Goal: Transaction & Acquisition: Purchase product/service

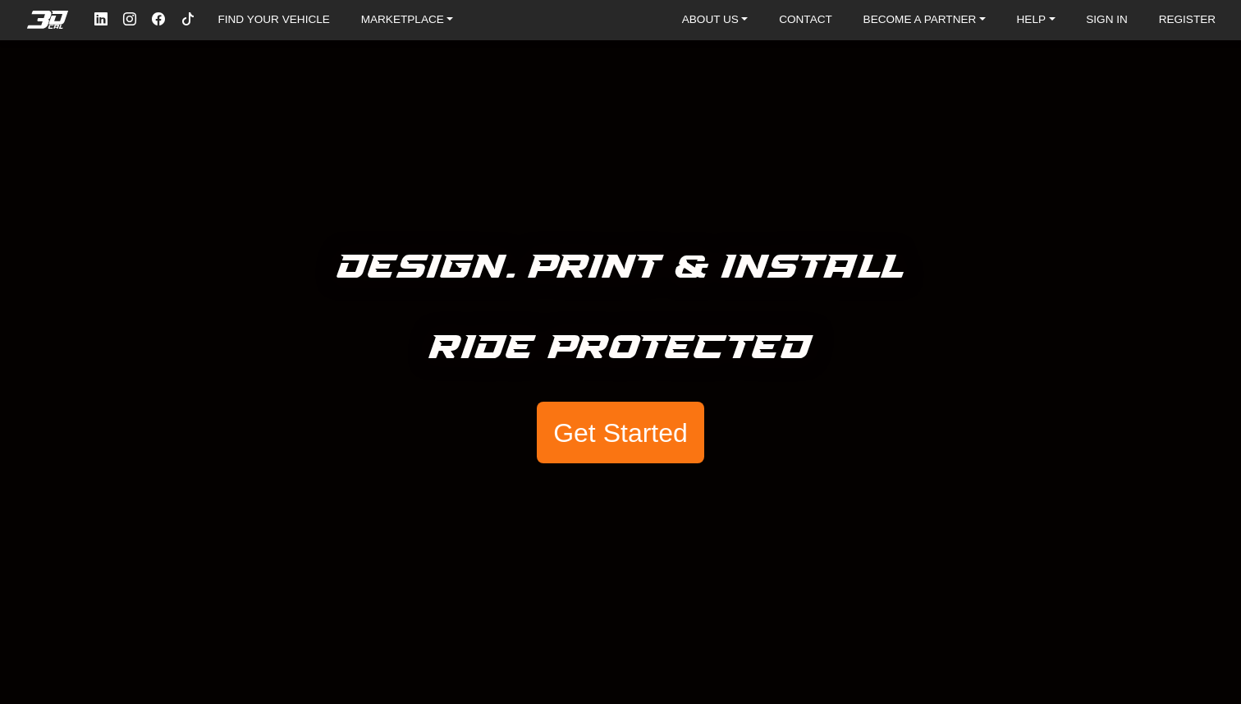
click at [652, 441] on button "Get Started" at bounding box center [620, 432] width 167 height 62
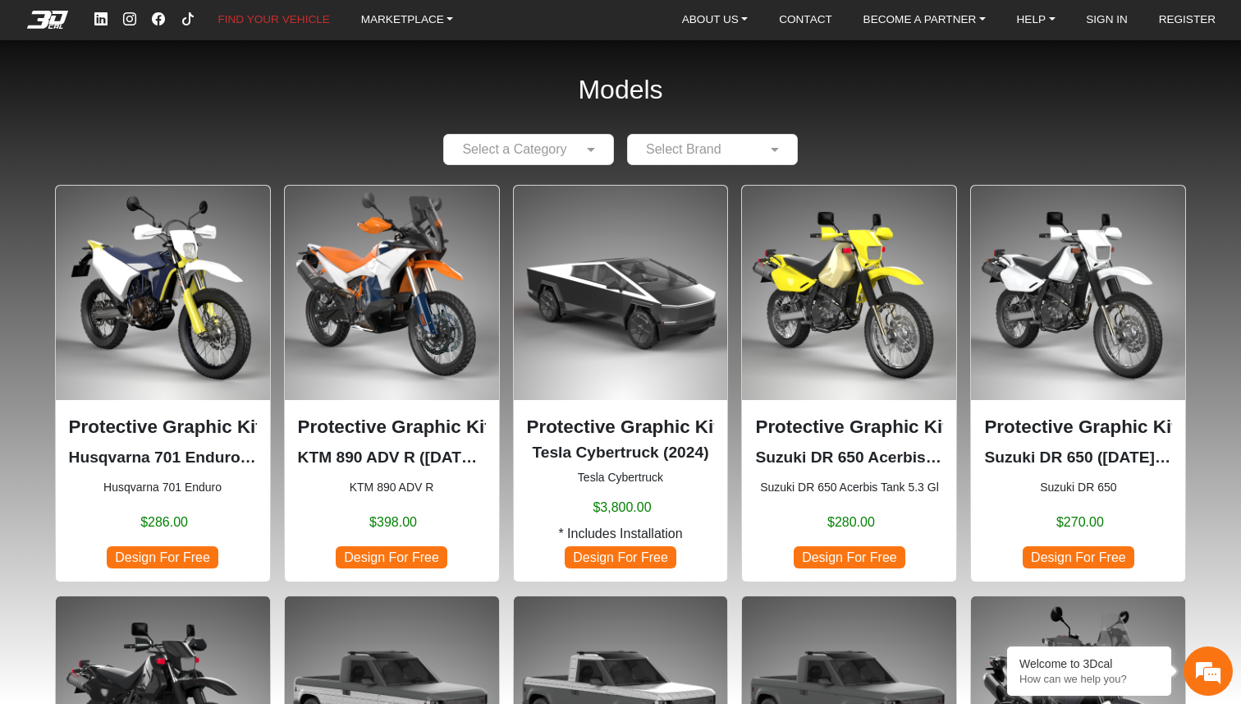
click at [562, 140] on input "text" at bounding box center [512, 150] width 120 height 20
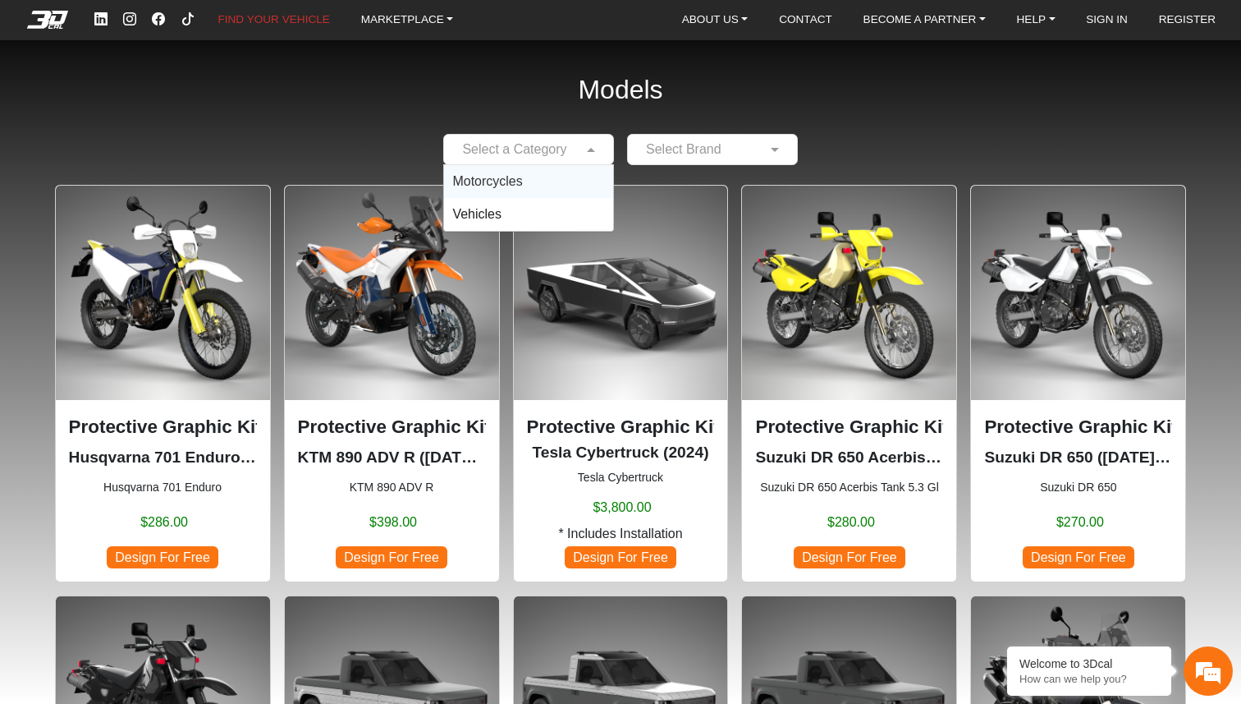
click at [534, 177] on div "Motorcycles" at bounding box center [528, 181] width 169 height 33
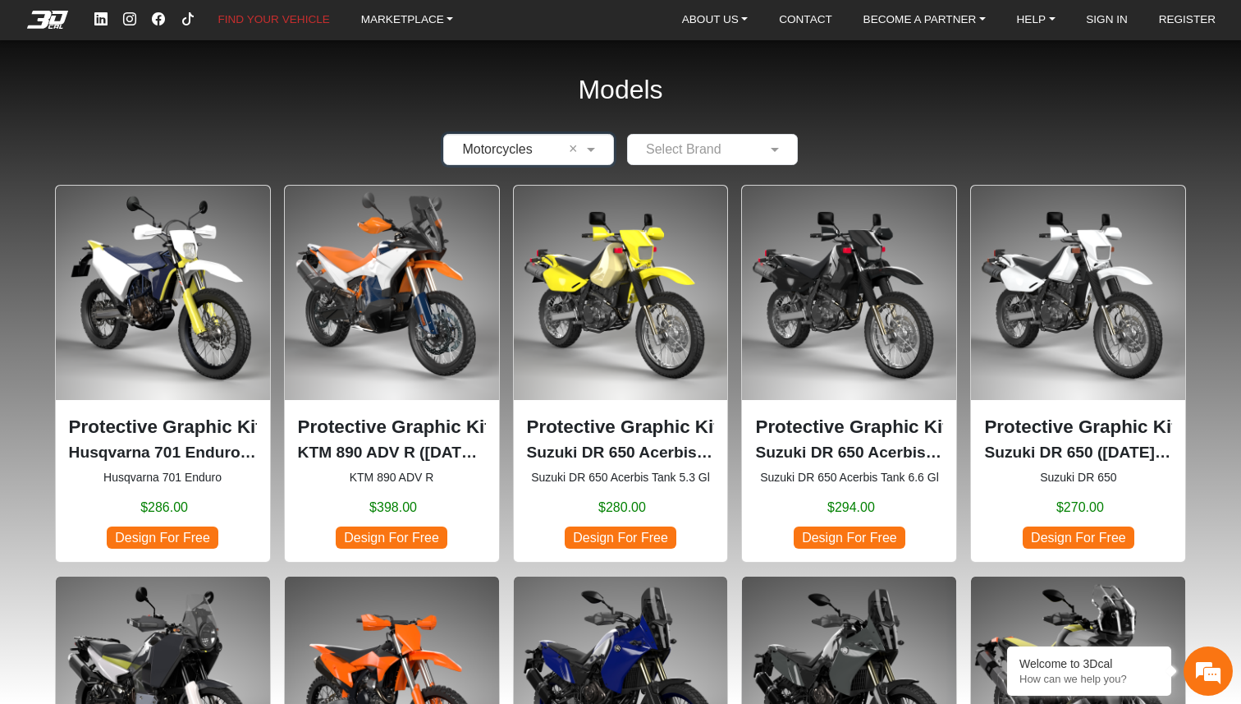
click at [709, 146] on input "text" at bounding box center [696, 150] width 120 height 20
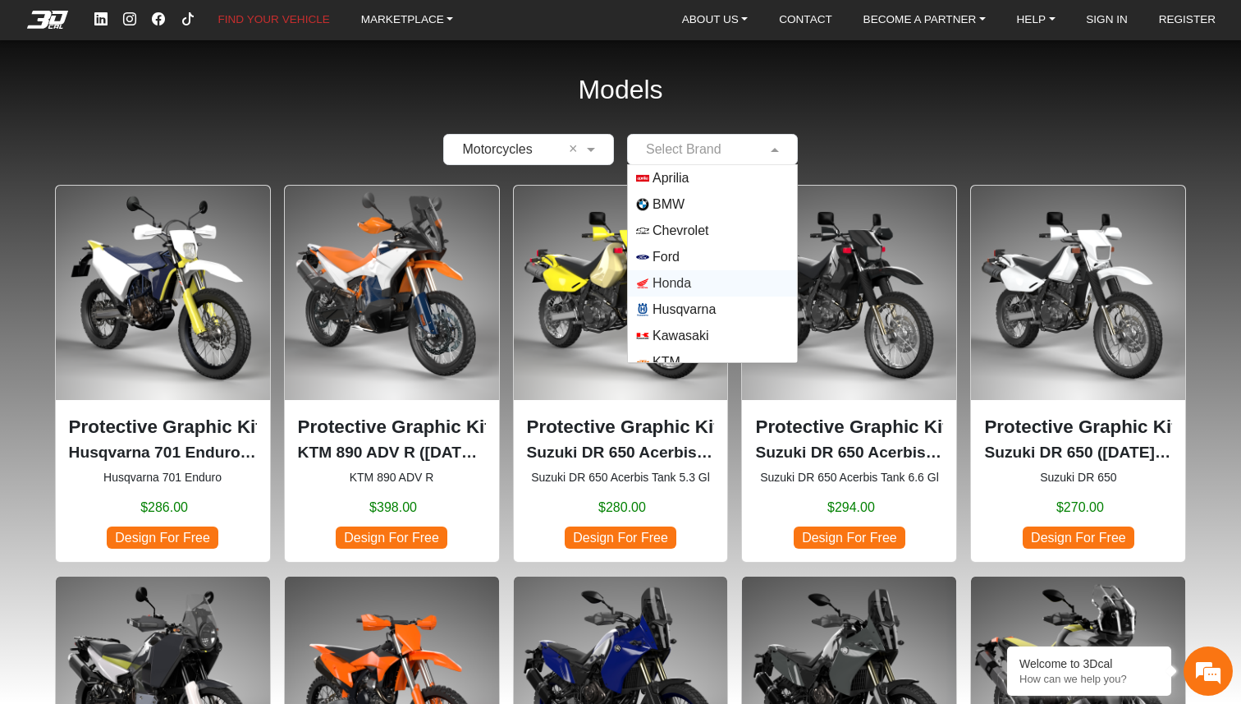
click at [680, 280] on span "Honda" at bounding box center [672, 283] width 39 height 20
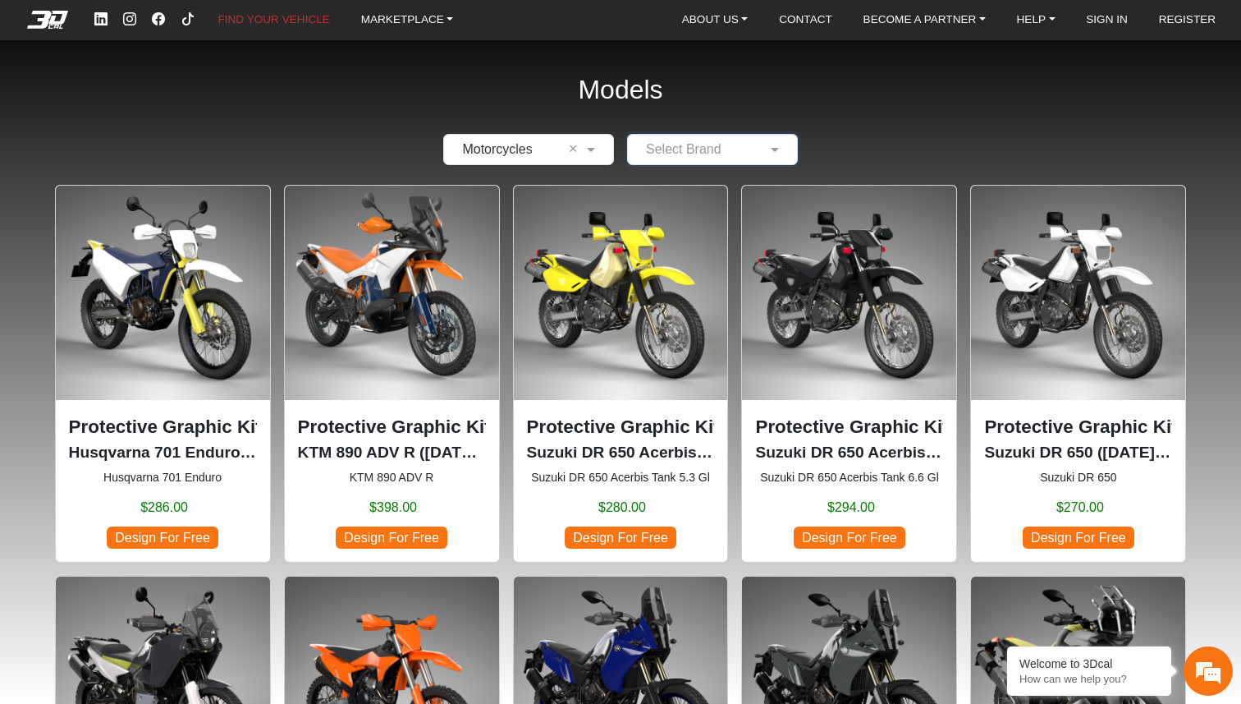
click at [158, 313] on img at bounding box center [163, 293] width 214 height 214
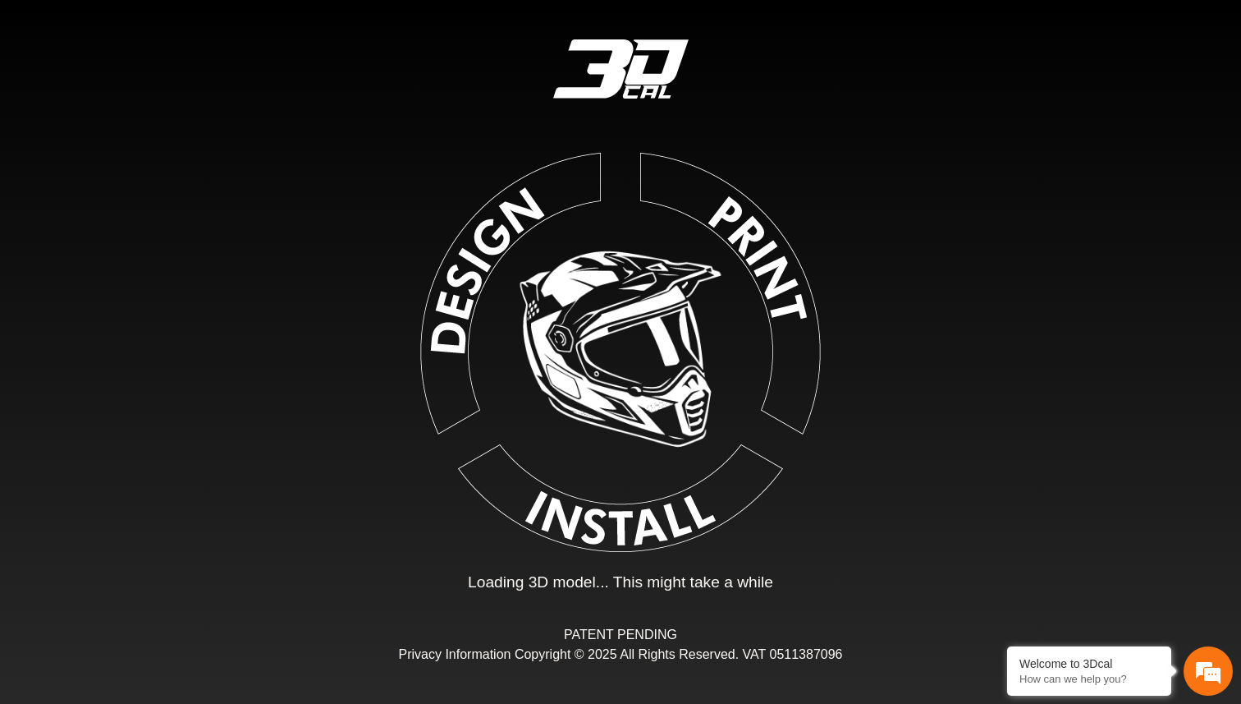
click at [481, 236] on img at bounding box center [620, 348] width 369 height 369
click at [608, 389] on img at bounding box center [620, 348] width 369 height 369
type input "*"
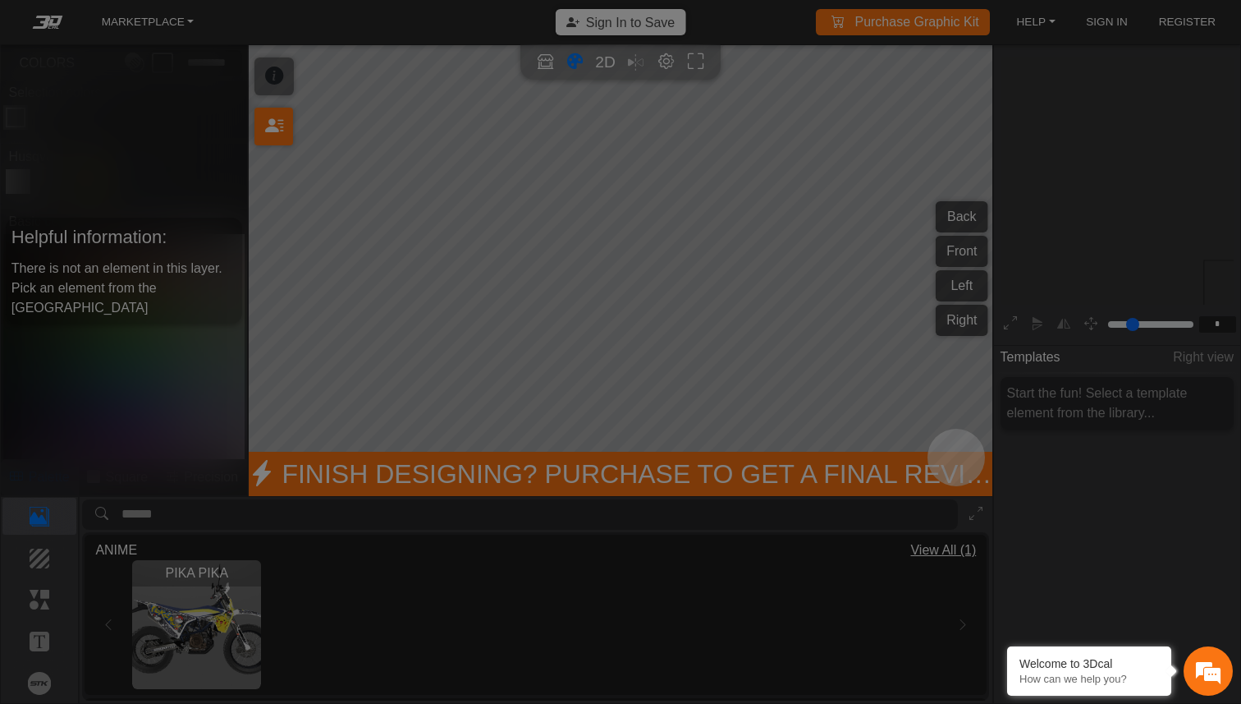
scroll to position [179, 186]
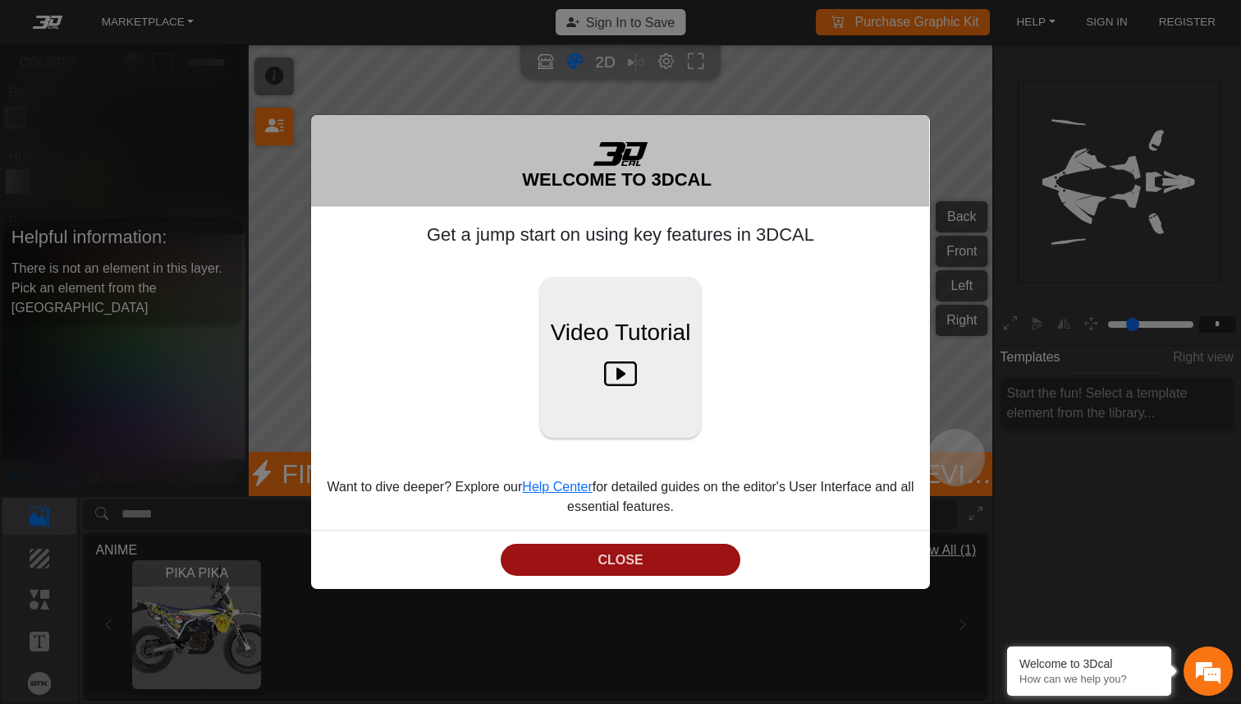
click at [664, 562] on button "CLOSE" at bounding box center [621, 559] width 240 height 32
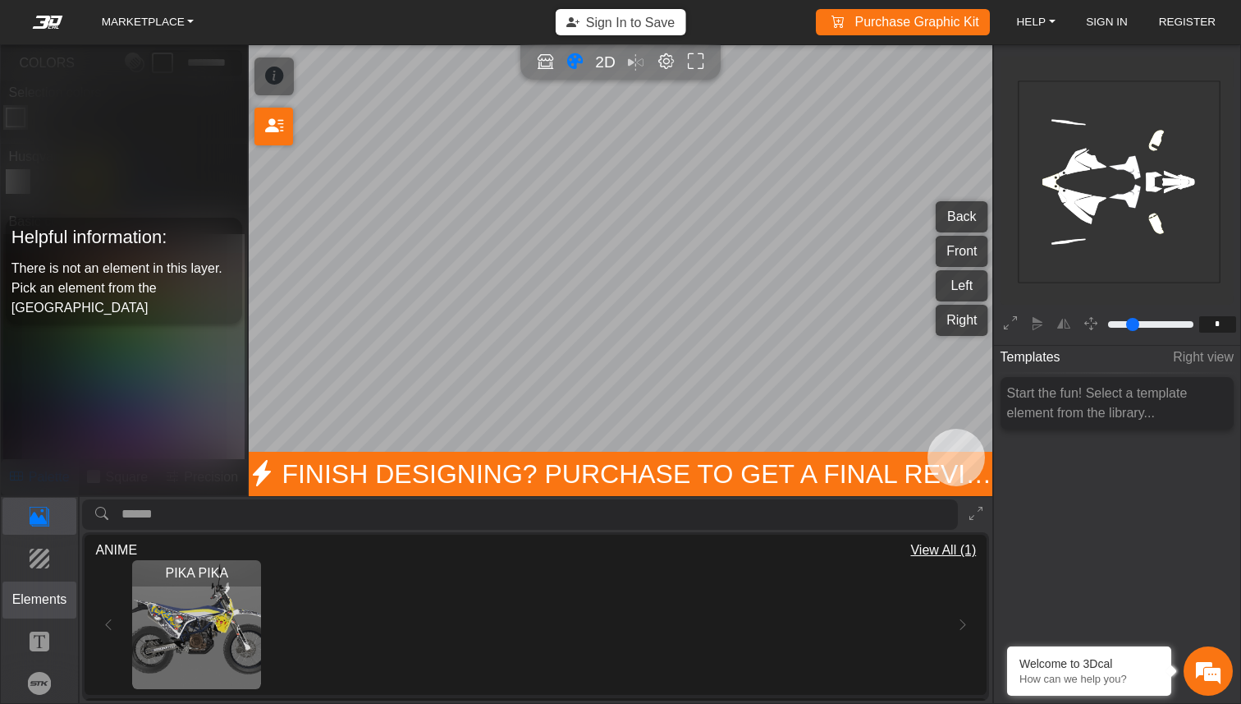
click at [42, 594] on p "Elements" at bounding box center [39, 599] width 73 height 20
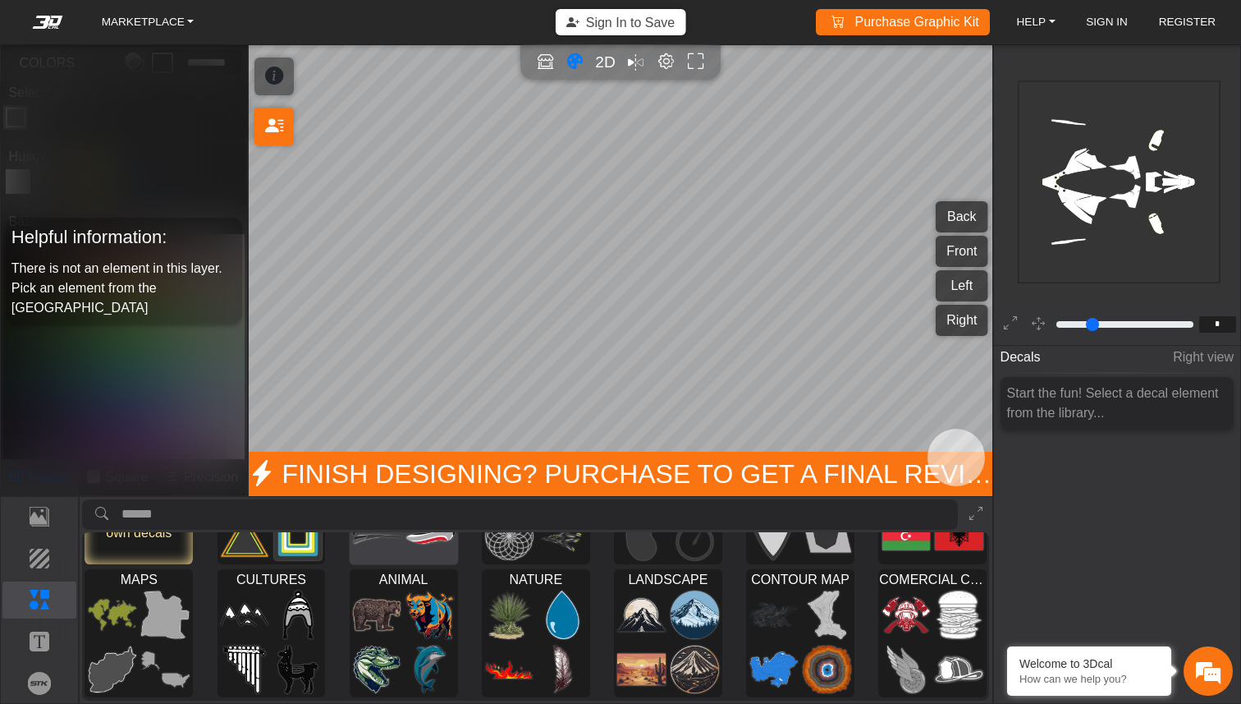
scroll to position [99, 0]
click at [539, 219] on div "MARKETPLACE Sign In to Save Purchase Graphic Kit Purchase! HELP Video help cent…" at bounding box center [620, 352] width 1241 height 704
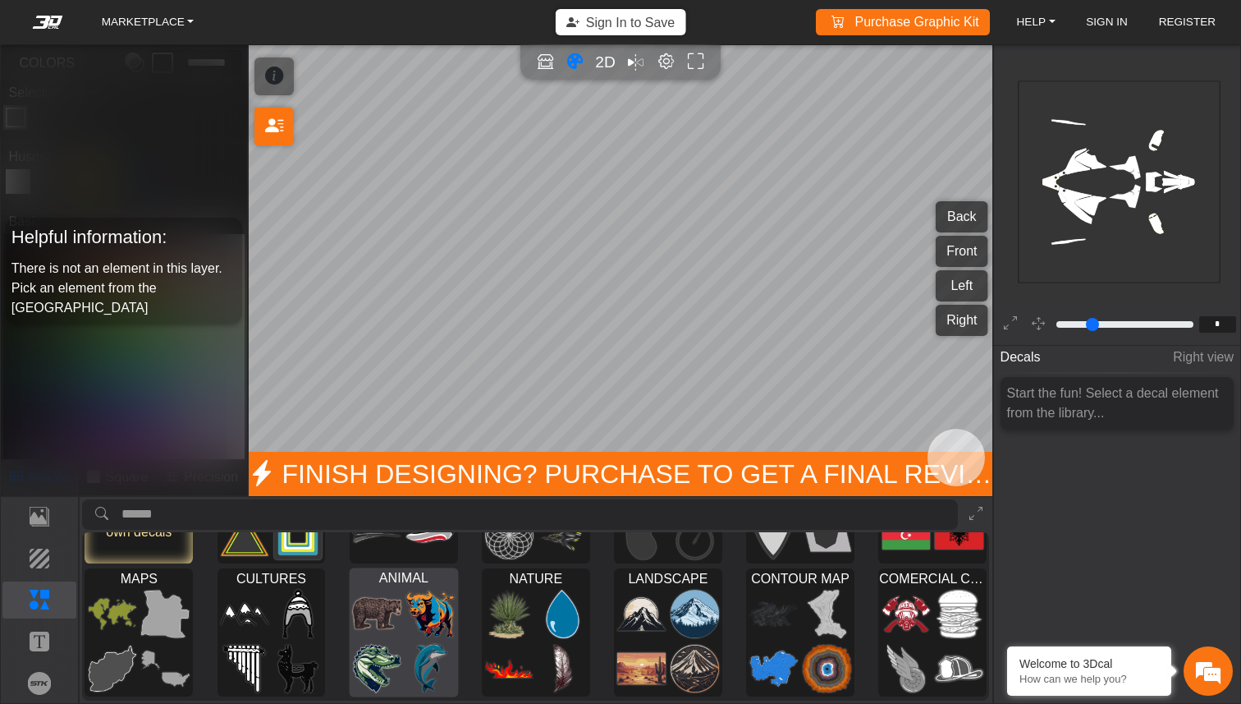
click at [433, 612] on img at bounding box center [430, 614] width 48 height 50
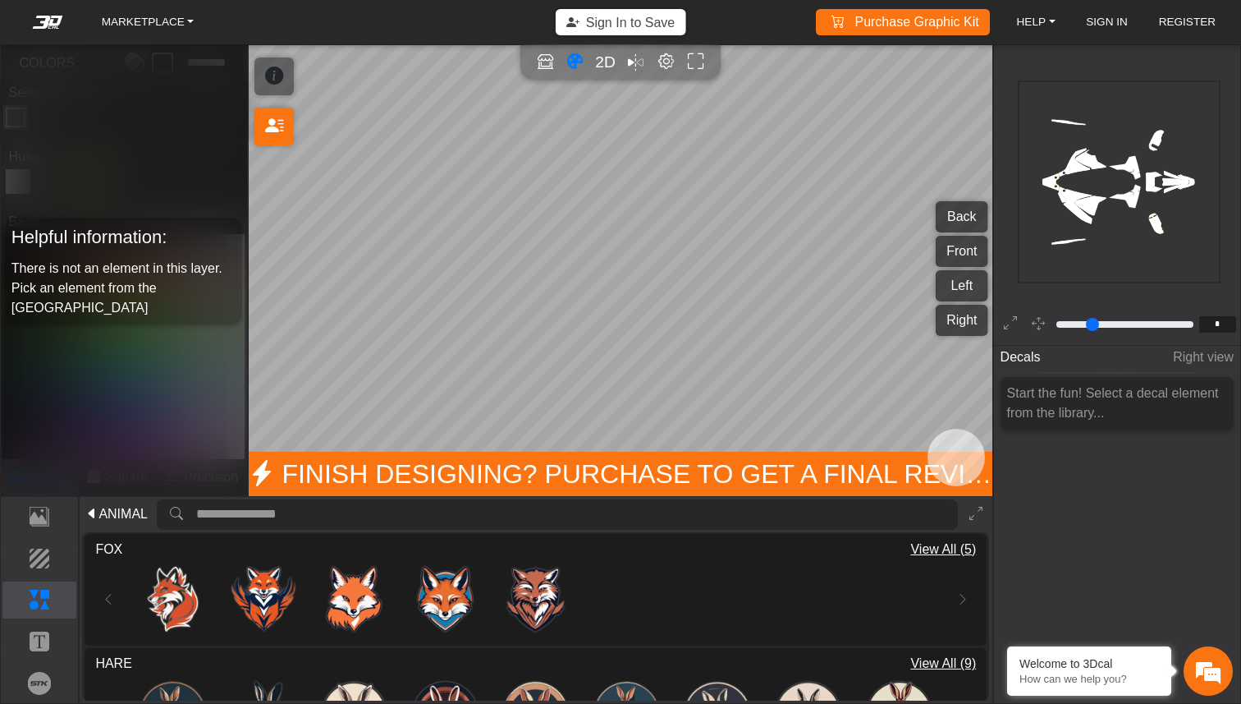
scroll to position [805, 0]
click at [346, 596] on img at bounding box center [354, 597] width 65 height 65
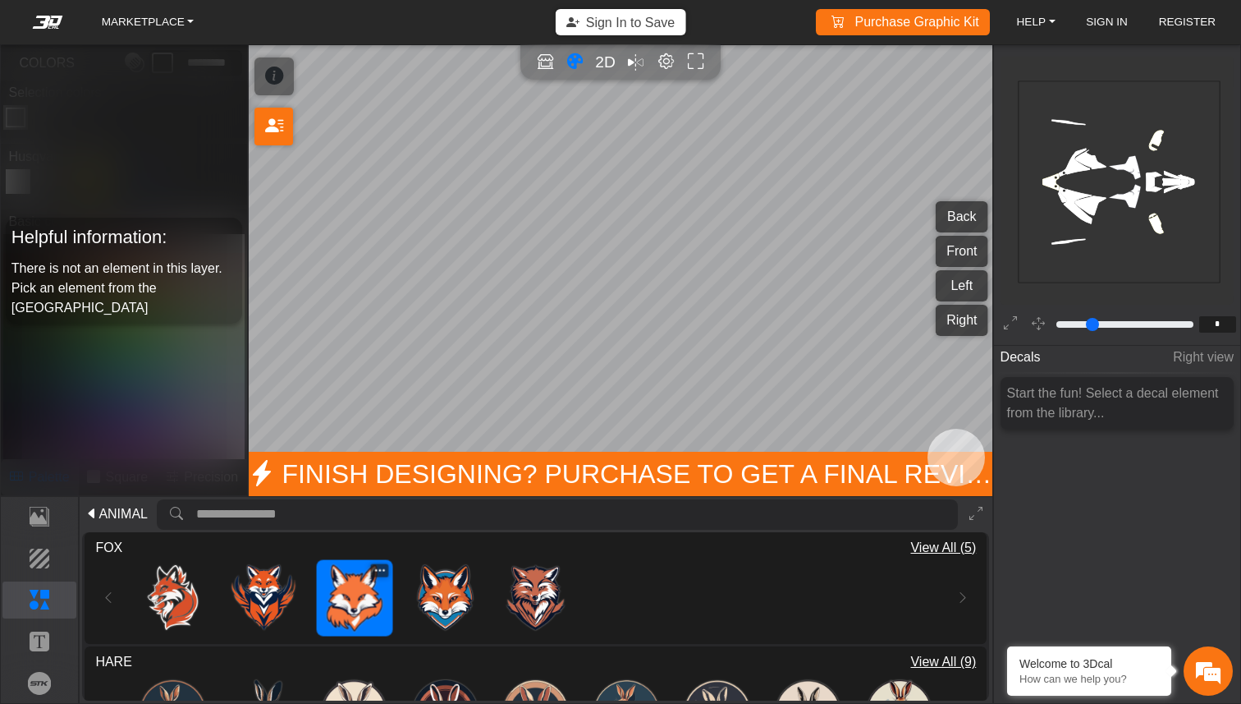
click at [378, 570] on icon at bounding box center [379, 569] width 11 height 11
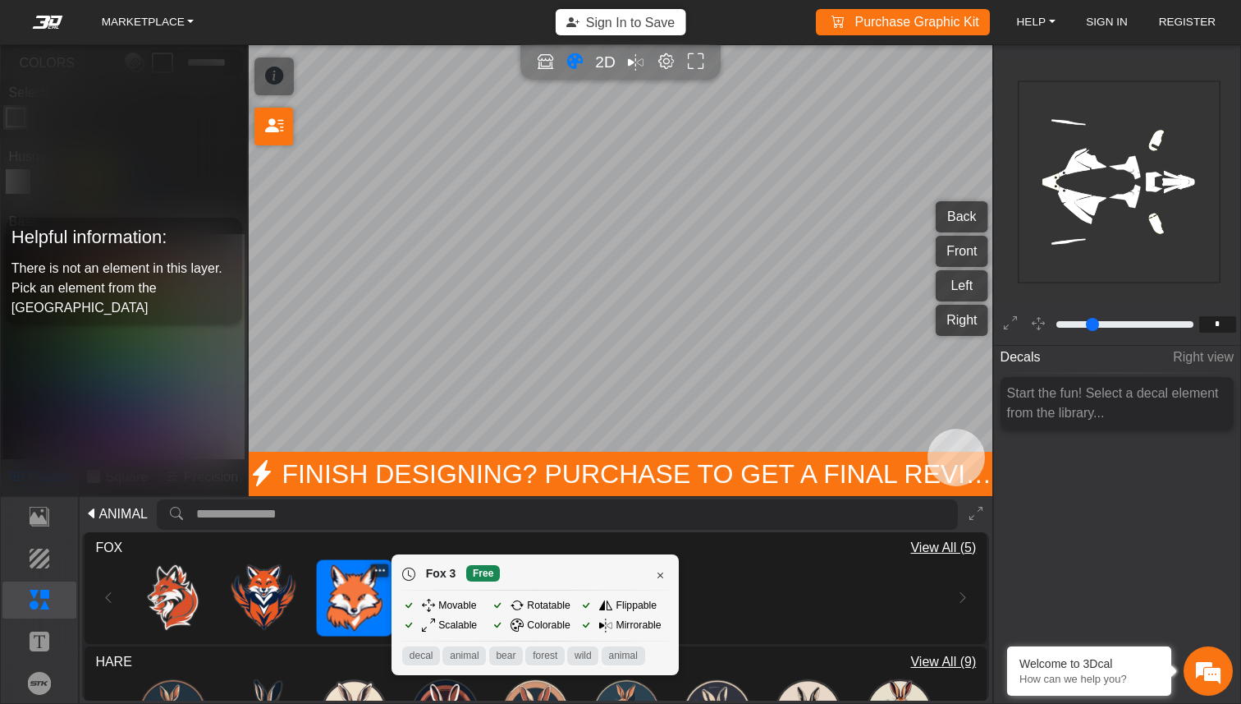
type input "**"
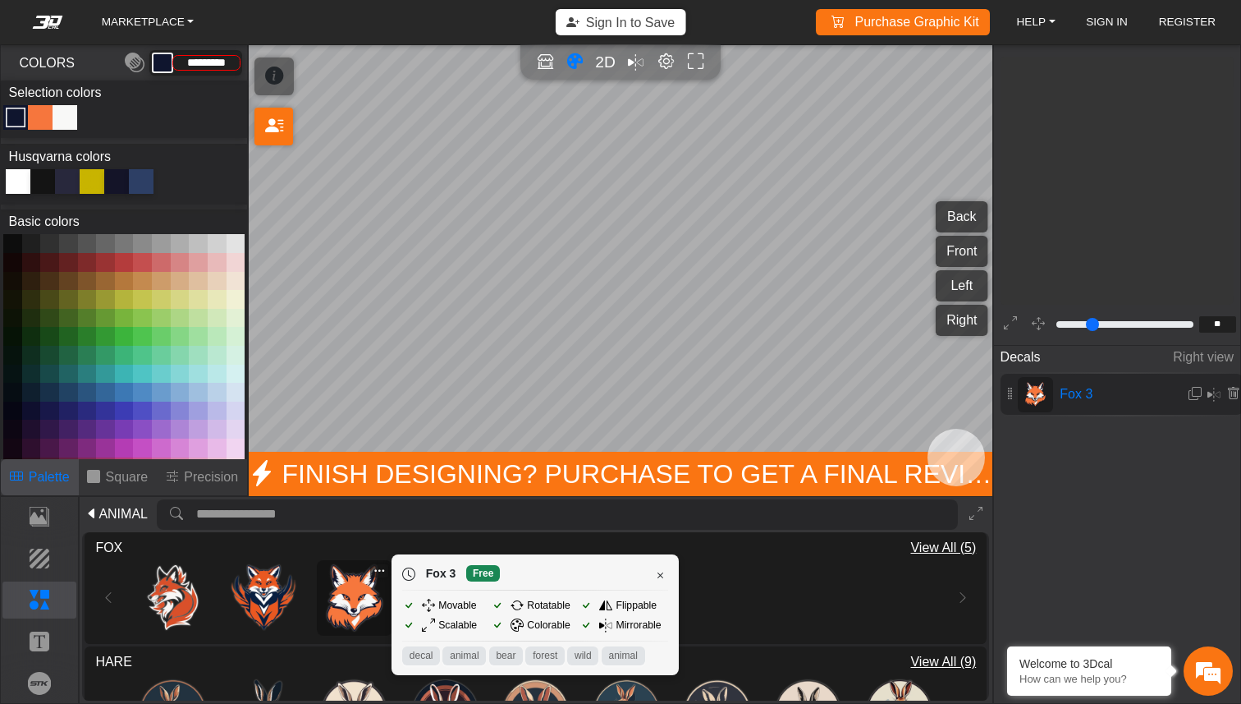
type input "*********"
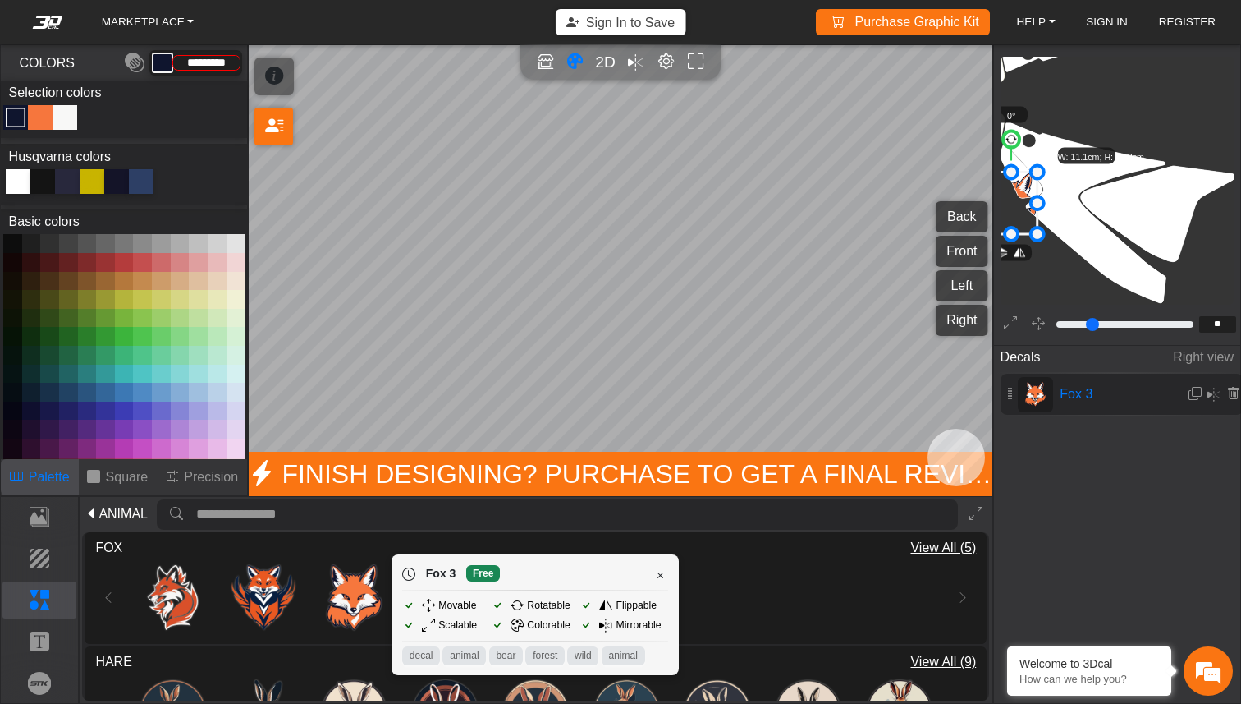
drag, startPoint x: 1116, startPoint y: 194, endPoint x: 1135, endPoint y: 144, distance: 53.8
drag, startPoint x: 1017, startPoint y: 194, endPoint x: 1162, endPoint y: 201, distance: 144.7
click at [1162, 201] on icon at bounding box center [1156, 211] width 52 height 62
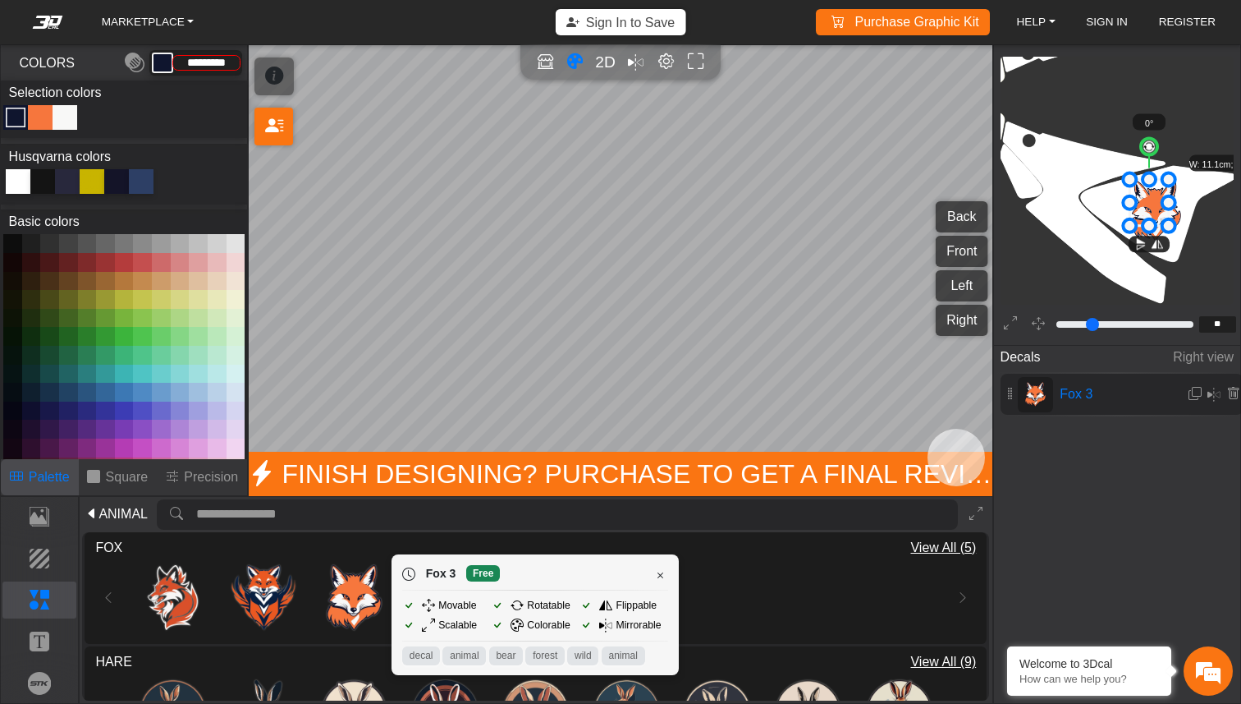
drag, startPoint x: 1182, startPoint y: 241, endPoint x: 1169, endPoint y: 235, distance: 14.7
drag, startPoint x: 1149, startPoint y: 206, endPoint x: 1159, endPoint y: 213, distance: 13.0
click at [1159, 213] on icon at bounding box center [1160, 211] width 39 height 46
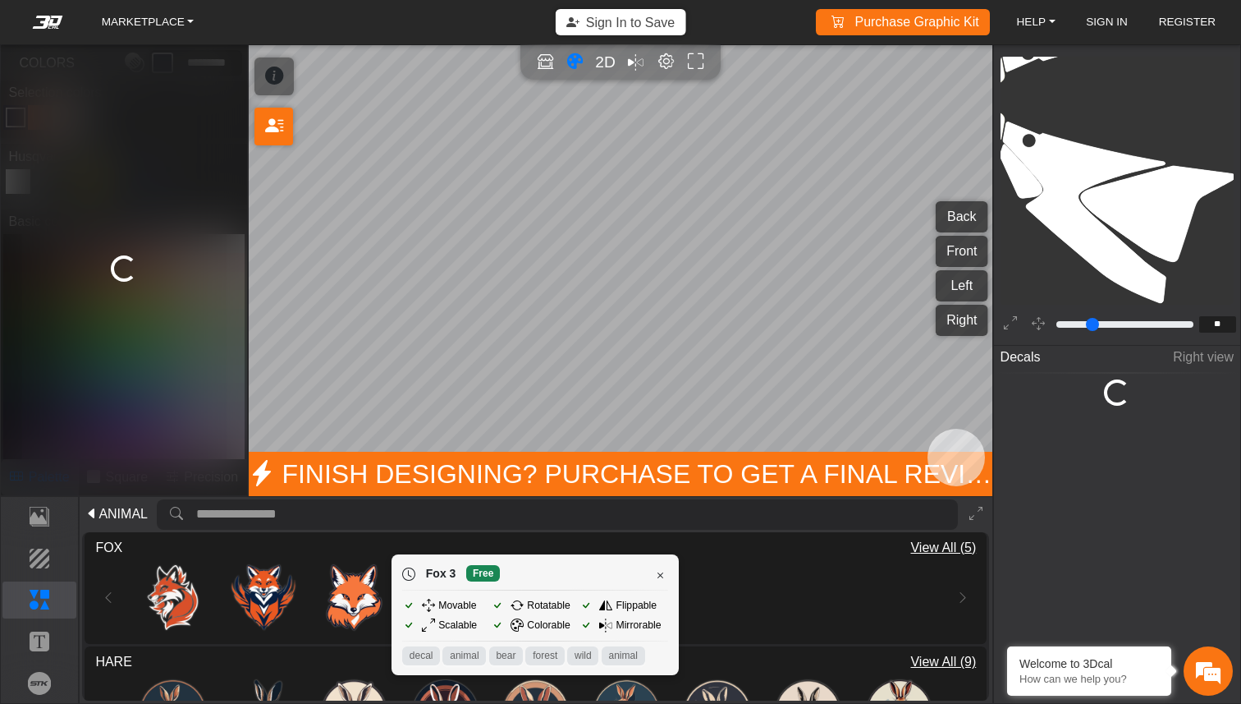
type input "**"
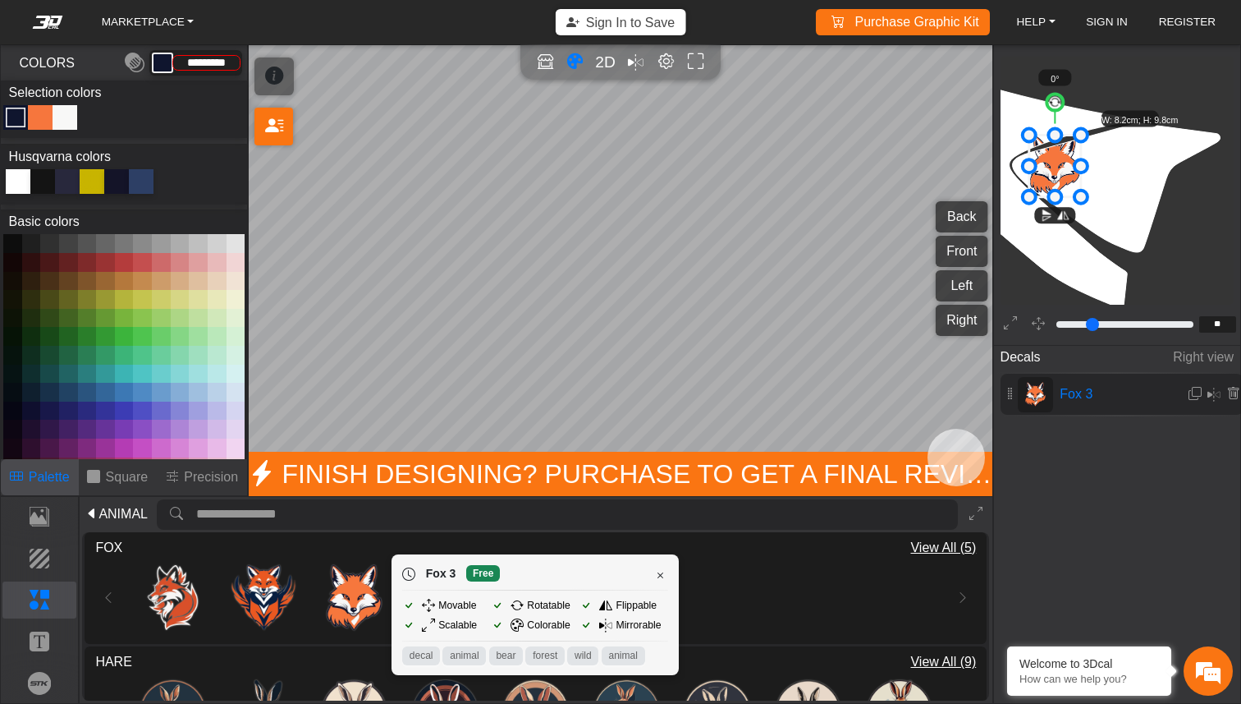
click at [750, 253] on div "MARKETPLACE Sign In to Save Purchase Graphic Kit Purchase! HELP Video help cent…" at bounding box center [620, 352] width 1241 height 704
click at [1229, 396] on icon at bounding box center [1233, 394] width 13 height 14
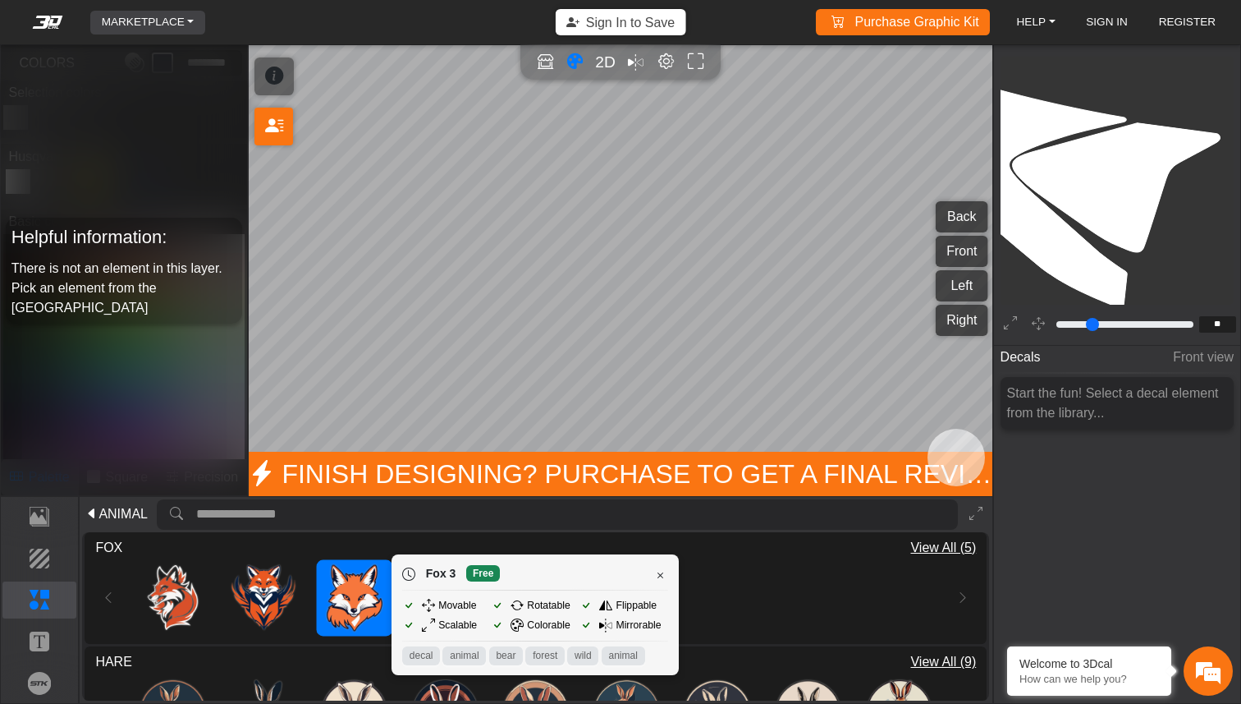
click at [184, 30] on link "MARKETPLACE" at bounding box center [148, 23] width 106 height 24
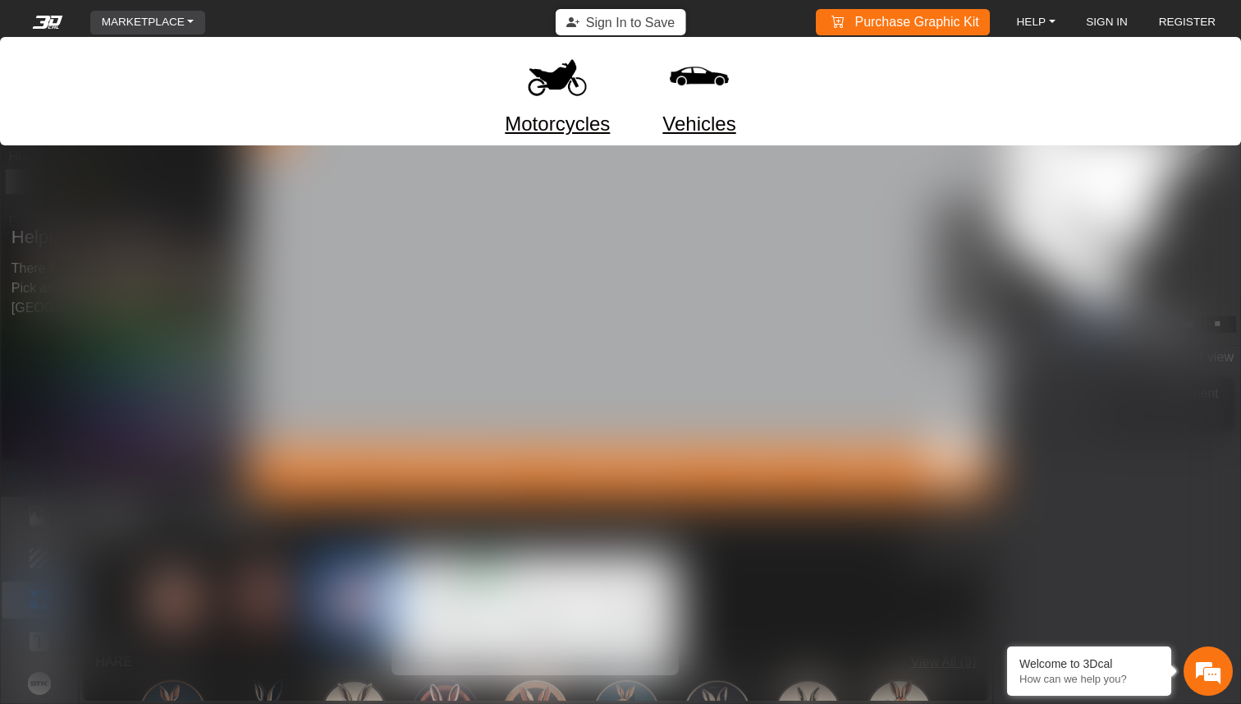
click at [575, 99] on img at bounding box center [557, 76] width 69 height 69
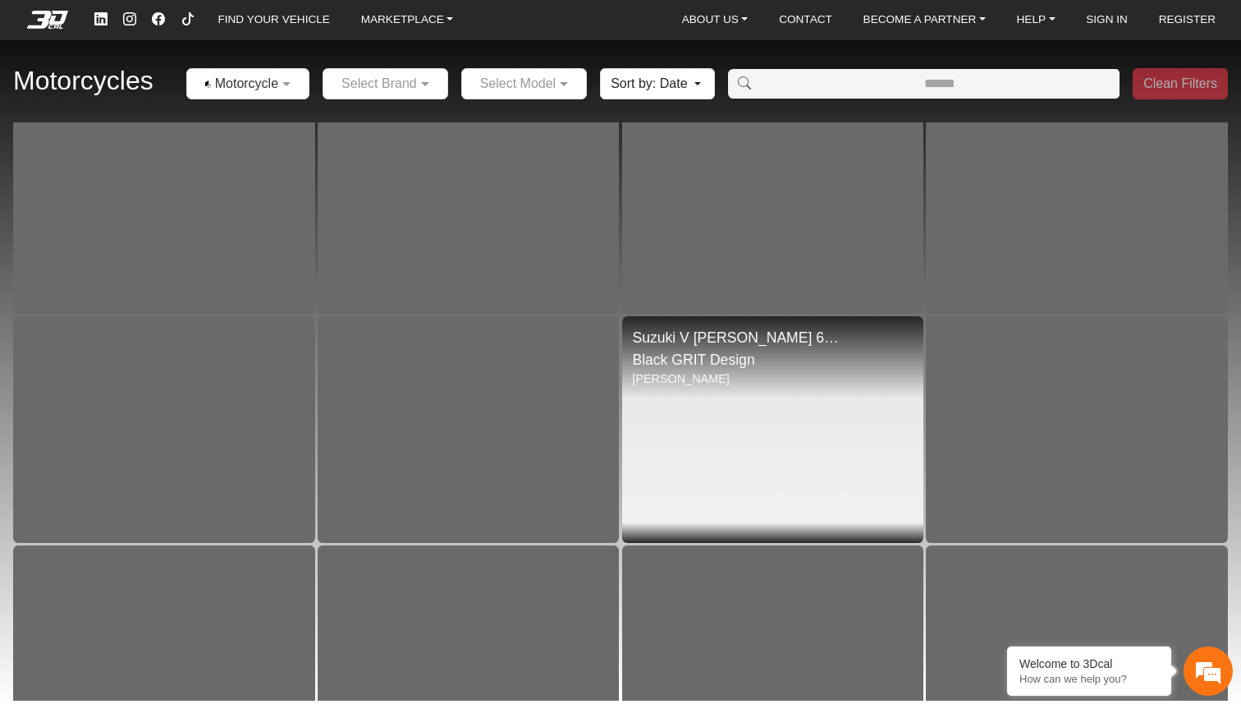
scroll to position [11034, 0]
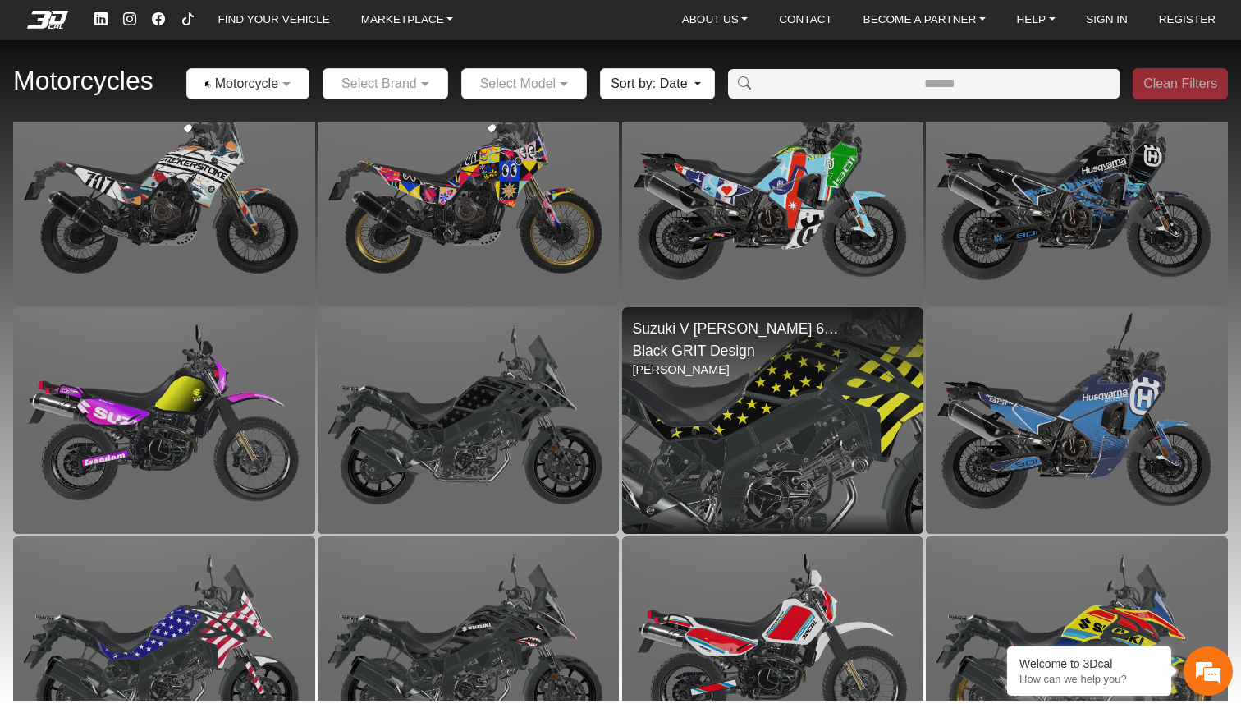
click at [757, 378] on img at bounding box center [772, 421] width 603 height 452
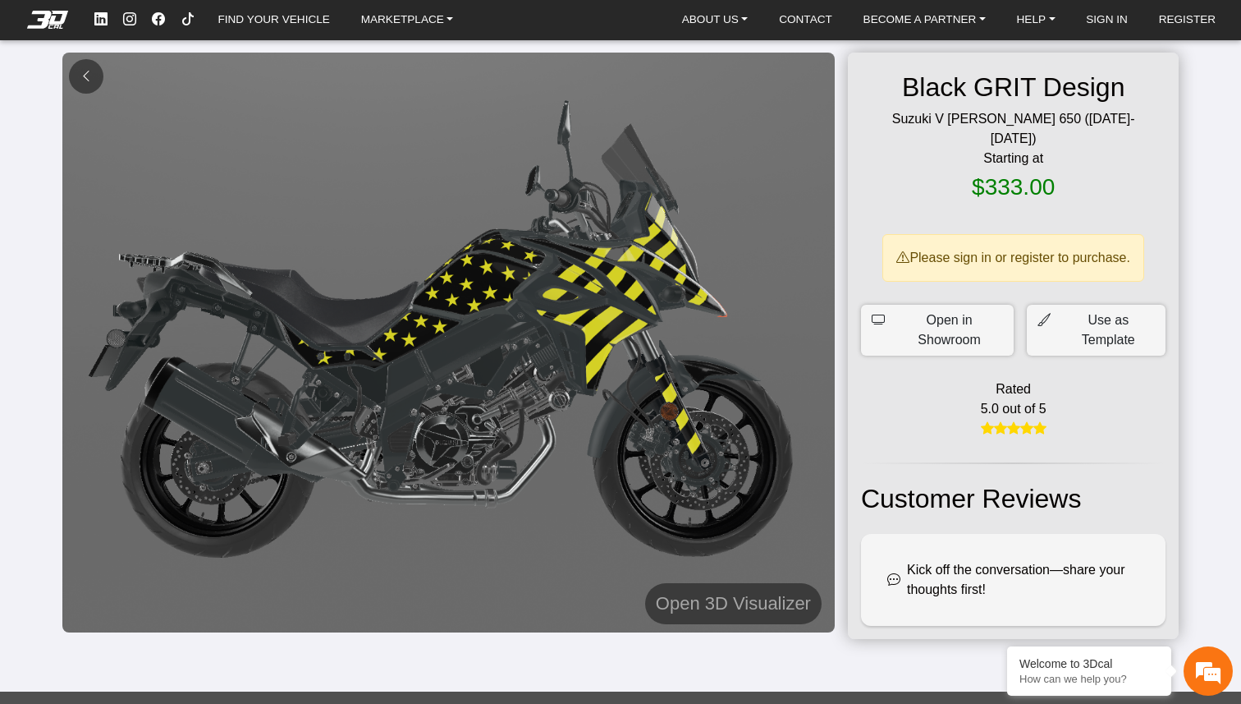
click at [75, 64] on button at bounding box center [86, 76] width 34 height 34
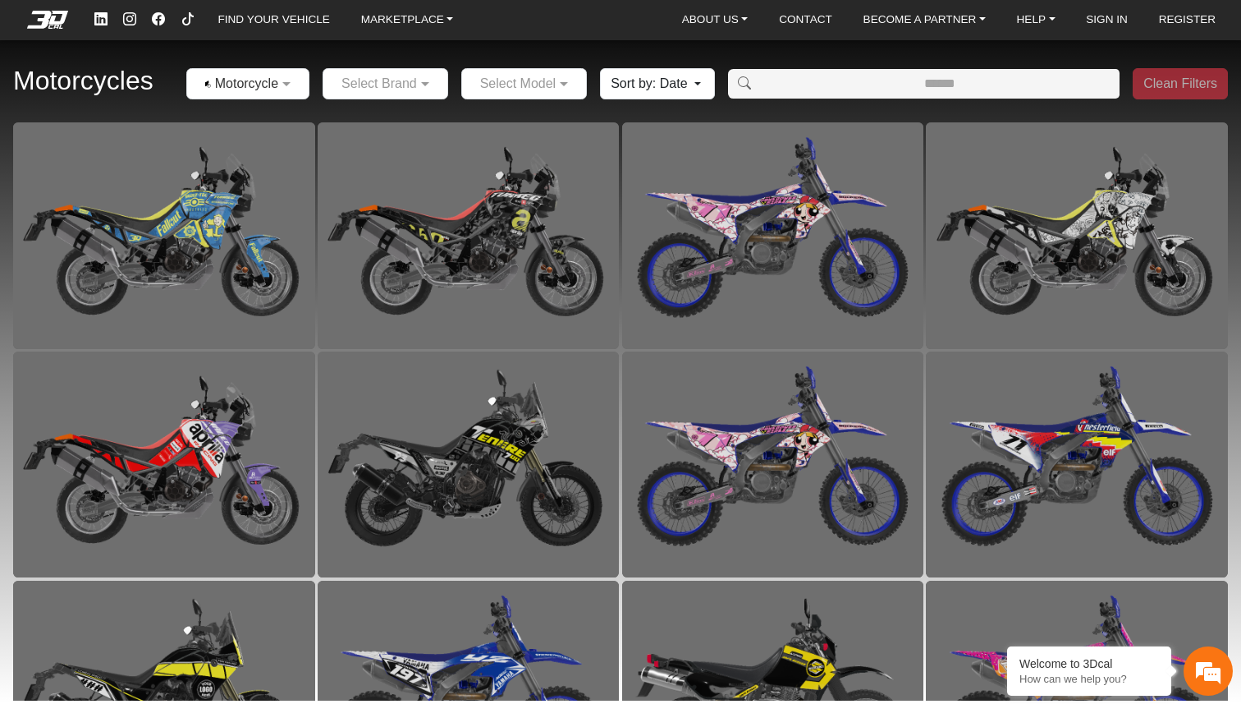
click at [679, 84] on button "Sort by: Date" at bounding box center [657, 83] width 114 height 31
click at [664, 150] on link "Popularity" at bounding box center [666, 148] width 130 height 26
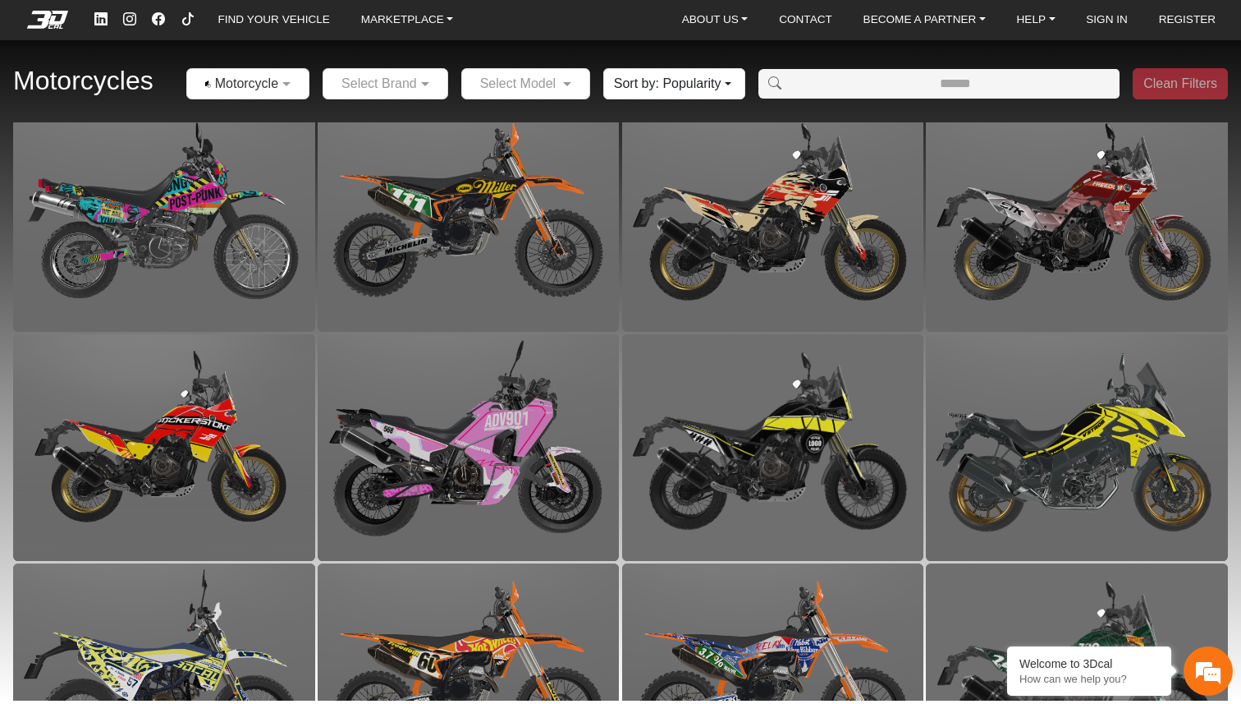
scroll to position [3912, 0]
